Goal: Task Accomplishment & Management: Complete application form

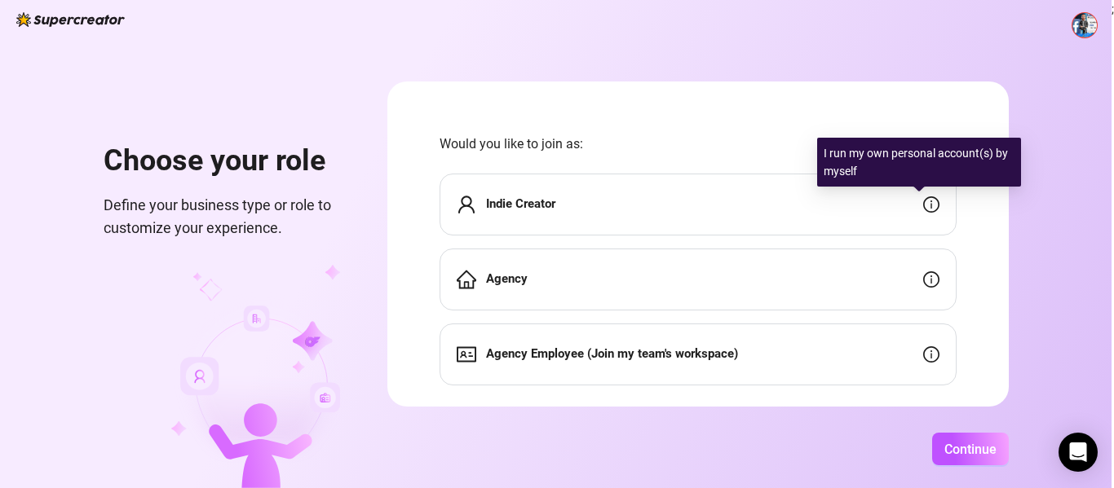
click at [923, 201] on icon "info-circle" at bounding box center [931, 205] width 16 height 16
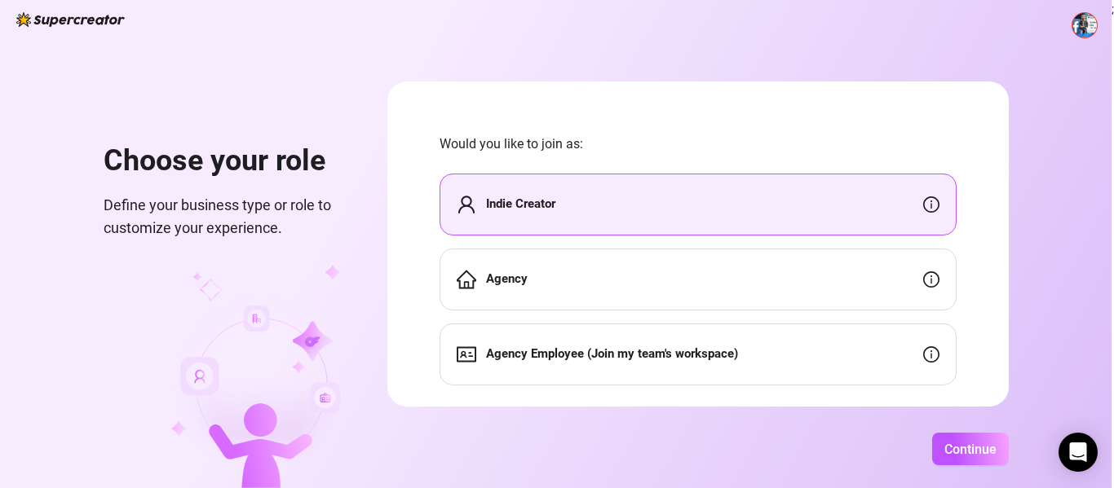
click at [579, 192] on div "Indie Creator" at bounding box center [698, 205] width 517 height 62
click at [949, 444] on span "Continue" at bounding box center [970, 449] width 52 height 15
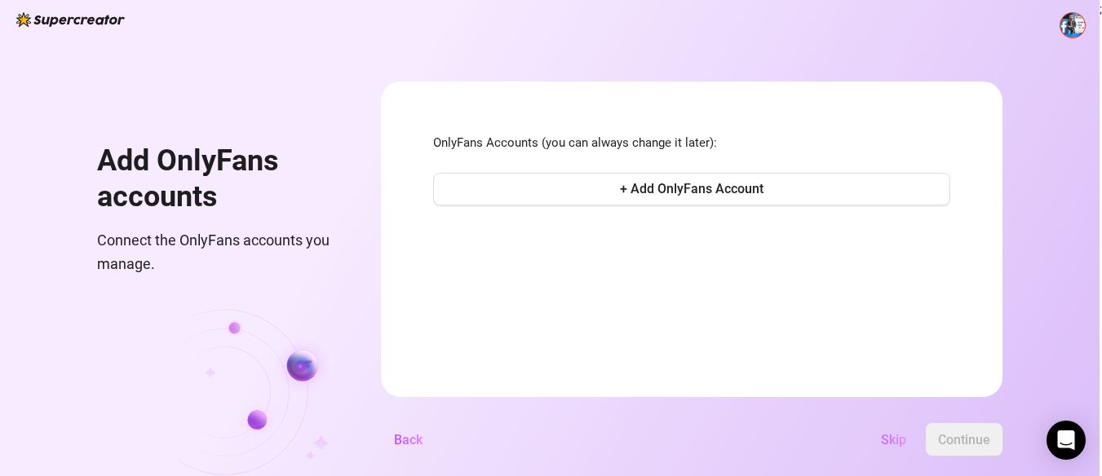
click at [891, 444] on span "Skip" at bounding box center [893, 439] width 25 height 15
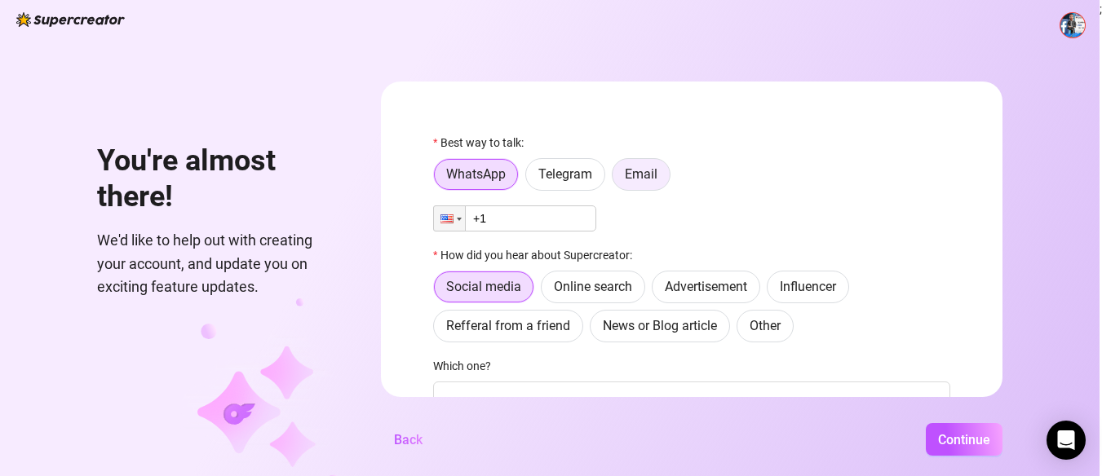
click at [656, 183] on label "Email" at bounding box center [641, 174] width 59 height 33
click at [617, 179] on input "Email" at bounding box center [617, 179] width 0 height 0
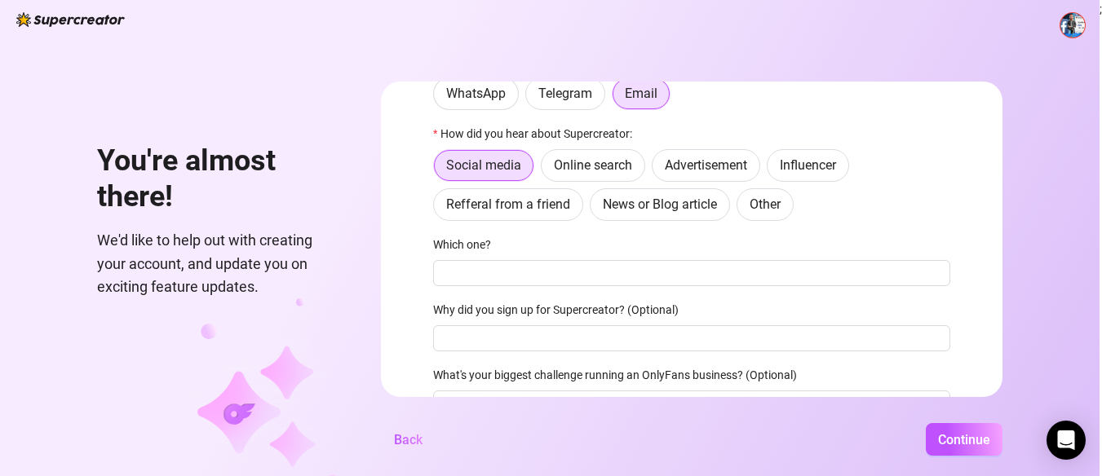
scroll to position [82, 0]
click at [616, 166] on span "Online search" at bounding box center [593, 164] width 78 height 15
click at [546, 169] on input "Online search" at bounding box center [546, 169] width 0 height 0
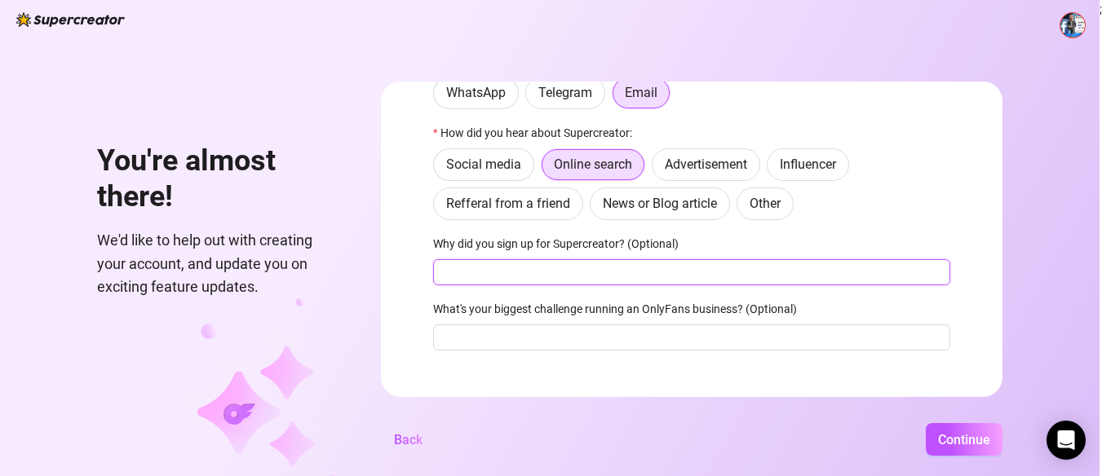
click at [671, 276] on input "Why did you sign up for Supercreator? (Optional)" at bounding box center [691, 272] width 517 height 26
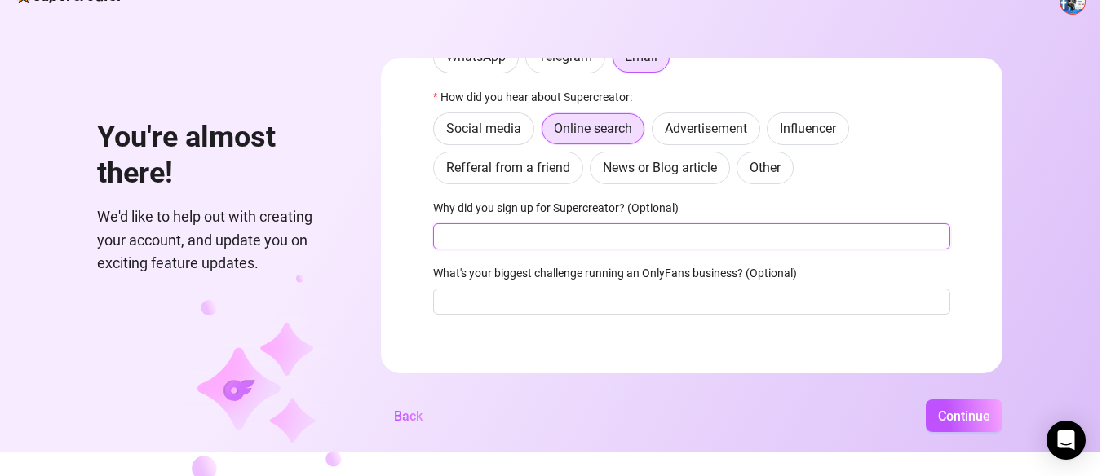
scroll to position [46, 0]
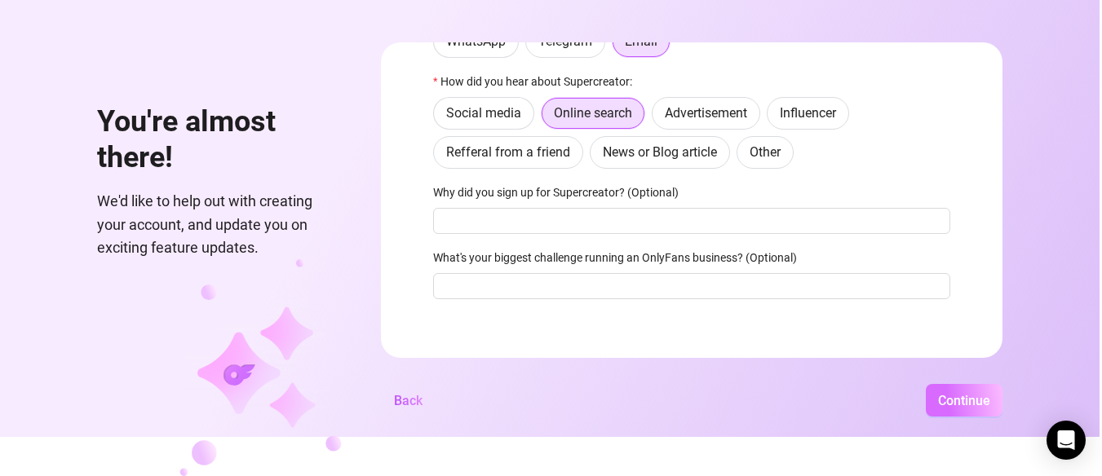
click at [954, 403] on span "Continue" at bounding box center [964, 400] width 52 height 15
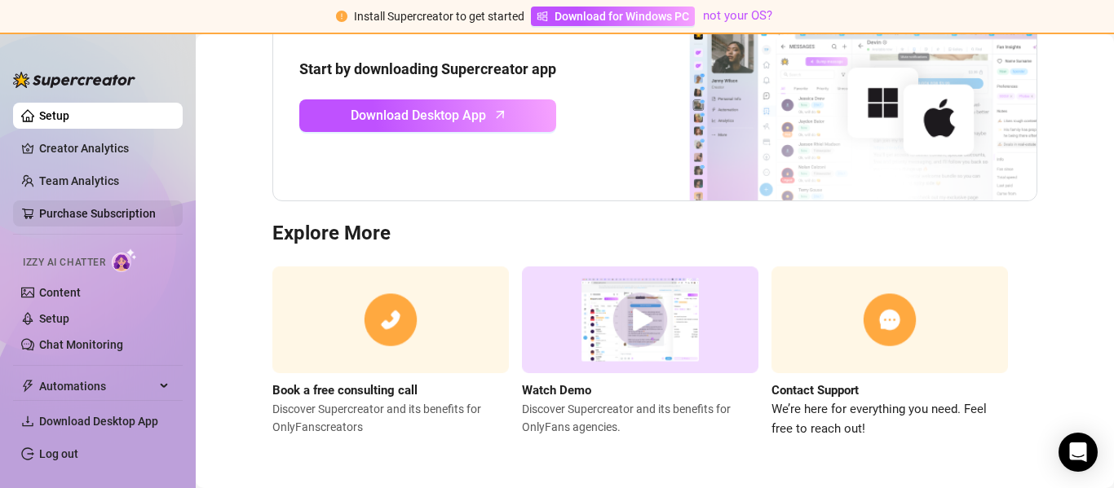
scroll to position [120, 0]
